Goal: Information Seeking & Learning: Learn about a topic

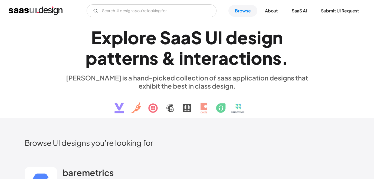
scroll to position [4715, 0]
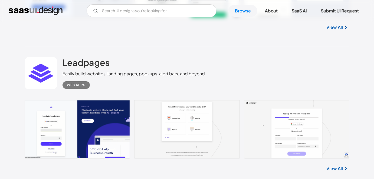
click at [339, 165] on link "View All" at bounding box center [334, 168] width 16 height 6
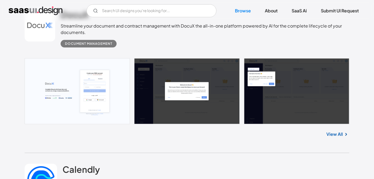
scroll to position [4905, 0]
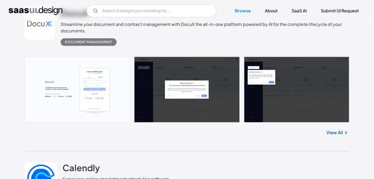
click at [328, 130] on link "View All" at bounding box center [334, 133] width 16 height 6
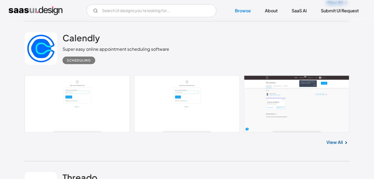
scroll to position [5035, 0]
click at [339, 140] on link "View All" at bounding box center [334, 143] width 16 height 6
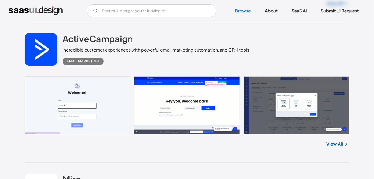
scroll to position [5465, 0]
click at [343, 141] on img at bounding box center [346, 144] width 6 height 6
click at [338, 141] on link "View All" at bounding box center [334, 144] width 16 height 6
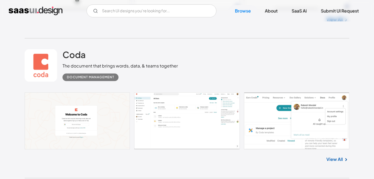
scroll to position [5879, 0]
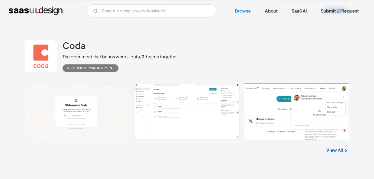
click at [163, 110] on link at bounding box center [187, 111] width 324 height 57
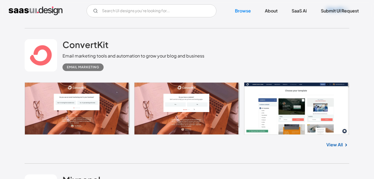
click at [310, 99] on link at bounding box center [187, 108] width 324 height 52
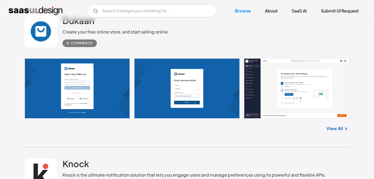
scroll to position [8484, 0]
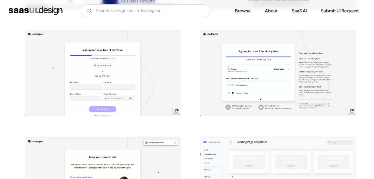
scroll to position [203, 0]
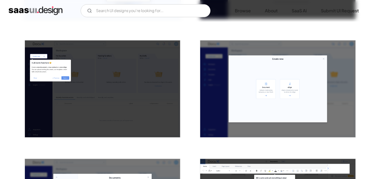
scroll to position [217, 0]
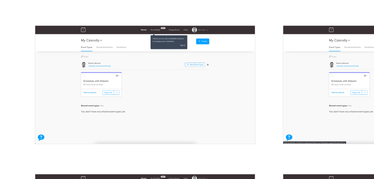
scroll to position [186, 0]
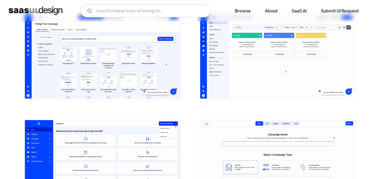
scroll to position [625, 0]
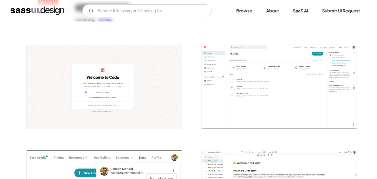
scroll to position [83, 0]
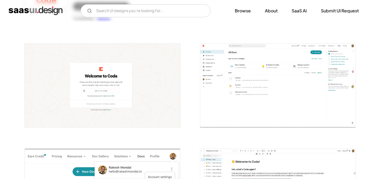
click at [223, 60] on img "open lightbox" at bounding box center [277, 86] width 155 height 84
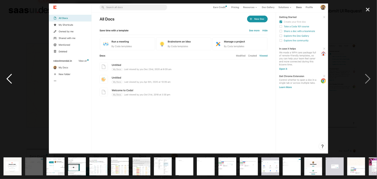
click at [11, 80] on div "previous image" at bounding box center [9, 79] width 18 height 151
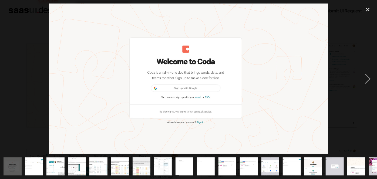
click at [11, 80] on div "previous image" at bounding box center [9, 79] width 18 height 151
click at [368, 11] on div "close lightbox" at bounding box center [368, 10] width 18 height 12
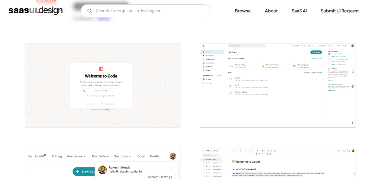
click at [235, 77] on img "open lightbox" at bounding box center [277, 86] width 155 height 84
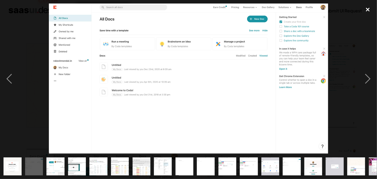
click at [366, 8] on div "close lightbox" at bounding box center [368, 10] width 18 height 12
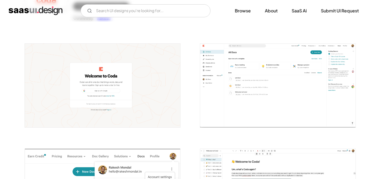
click at [229, 87] on img "open lightbox" at bounding box center [277, 86] width 155 height 84
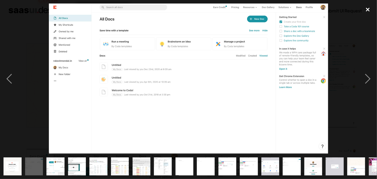
click at [369, 9] on div "close lightbox" at bounding box center [368, 10] width 18 height 12
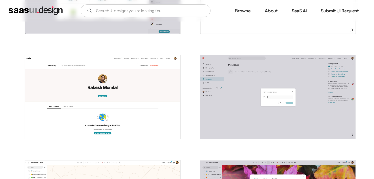
scroll to position [868, 0]
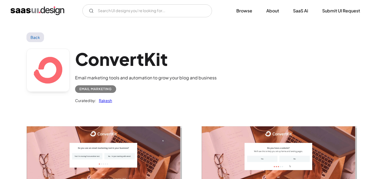
scroll to position [868, 0]
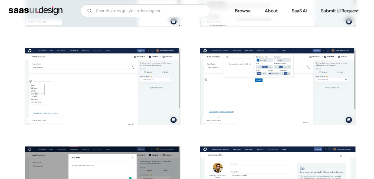
click at [208, 87] on img "open lightbox" at bounding box center [277, 86] width 155 height 77
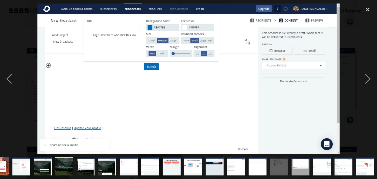
scroll to position [0, 99]
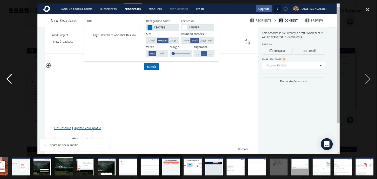
click at [11, 86] on div "previous image" at bounding box center [9, 79] width 18 height 151
